Goal: Information Seeking & Learning: Check status

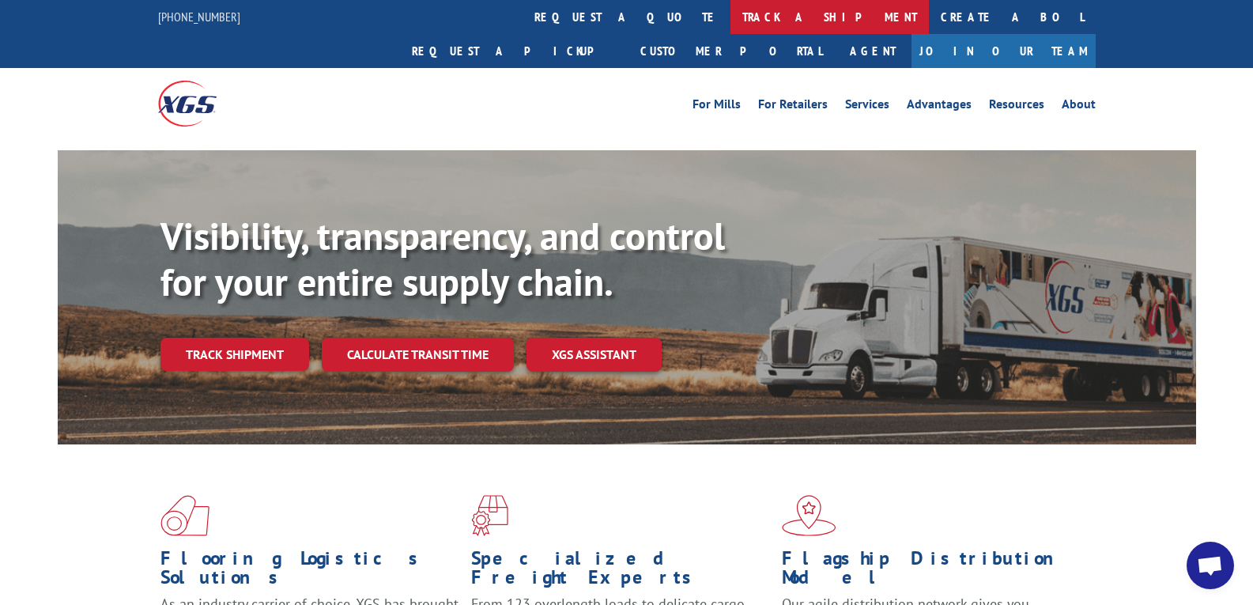
click at [731, 21] on link "track a shipment" at bounding box center [830, 17] width 198 height 34
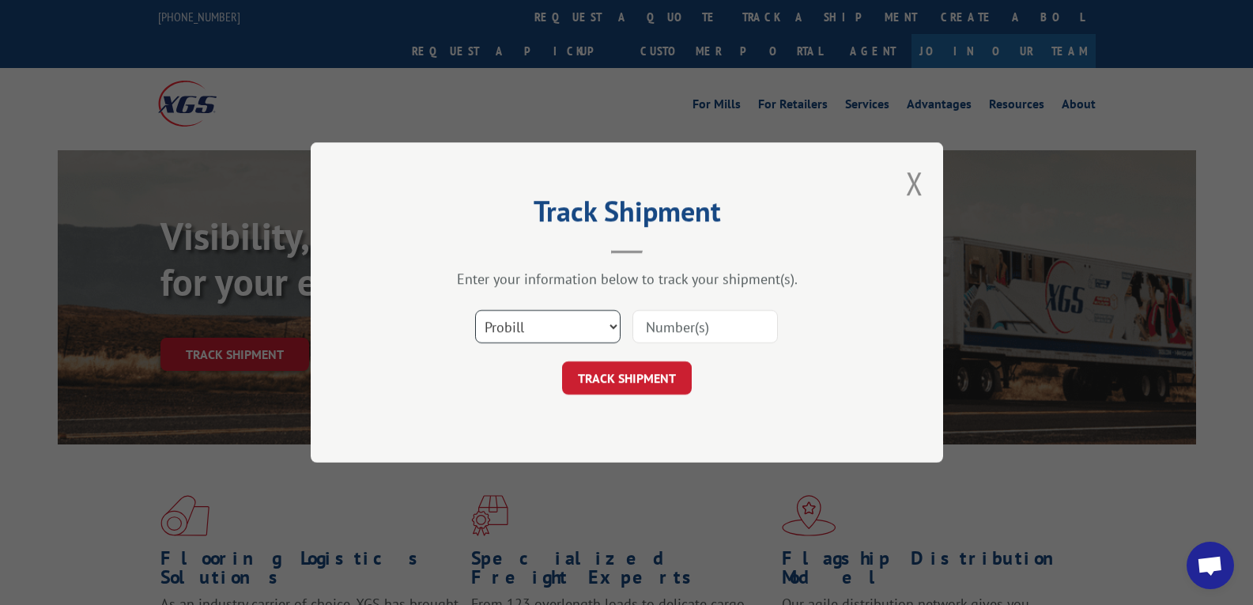
drag, startPoint x: 556, startPoint y: 335, endPoint x: 535, endPoint y: 332, distance: 20.8
click at [556, 335] on select "Select category... Probill BOL PO" at bounding box center [547, 326] width 145 height 33
click at [535, 330] on select "Select category... Probill BOL PO" at bounding box center [547, 326] width 145 height 33
click at [528, 332] on select "Select category... Probill BOL PO" at bounding box center [547, 326] width 145 height 33
select select "bol"
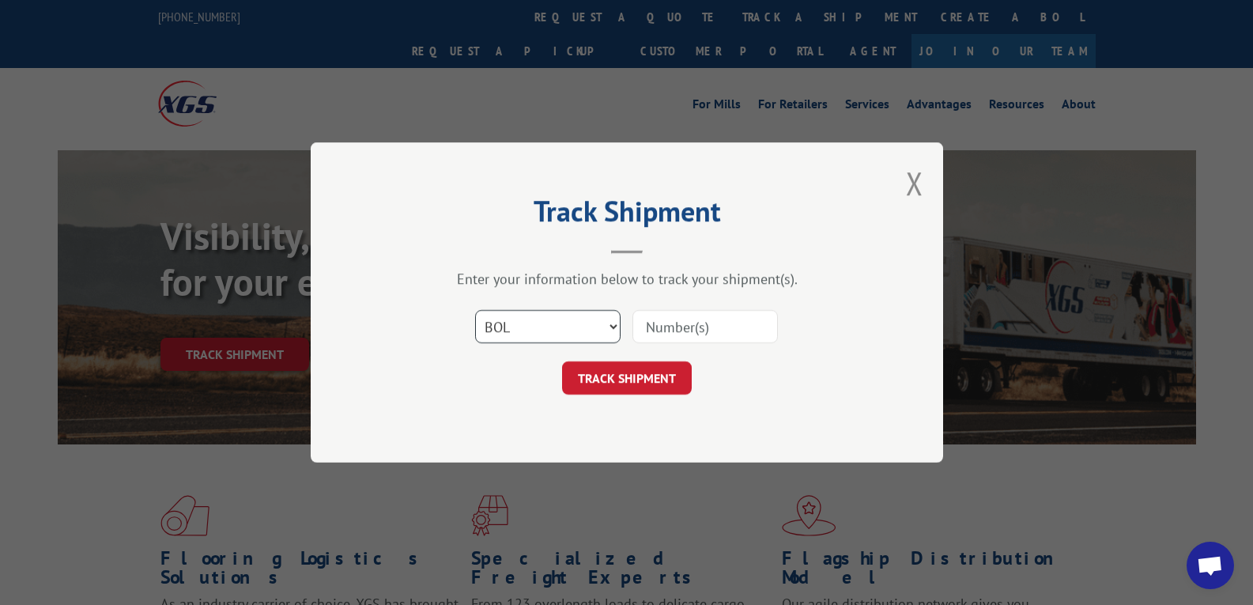
click at [475, 310] on select "Select category... Probill BOL PO" at bounding box center [547, 326] width 145 height 33
click at [693, 336] on input at bounding box center [705, 326] width 145 height 33
type input "6200036243"
click at [633, 372] on button "TRACK SHIPMENT" at bounding box center [627, 377] width 130 height 33
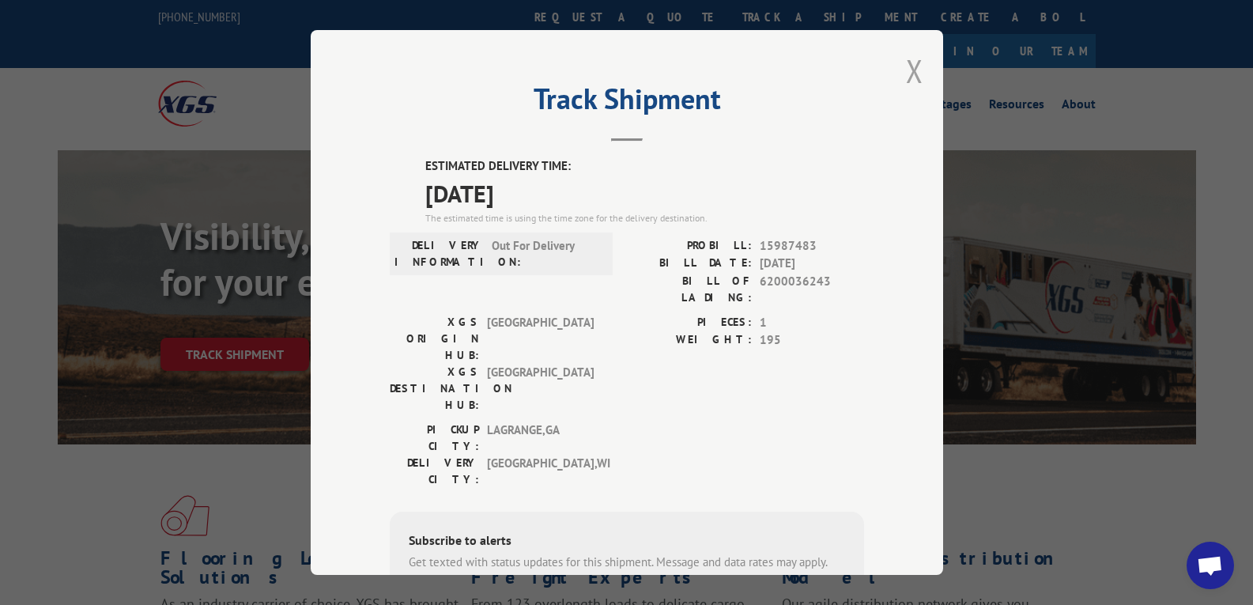
click at [912, 70] on button "Close modal" at bounding box center [914, 71] width 17 height 42
